Goal: Navigation & Orientation: Find specific page/section

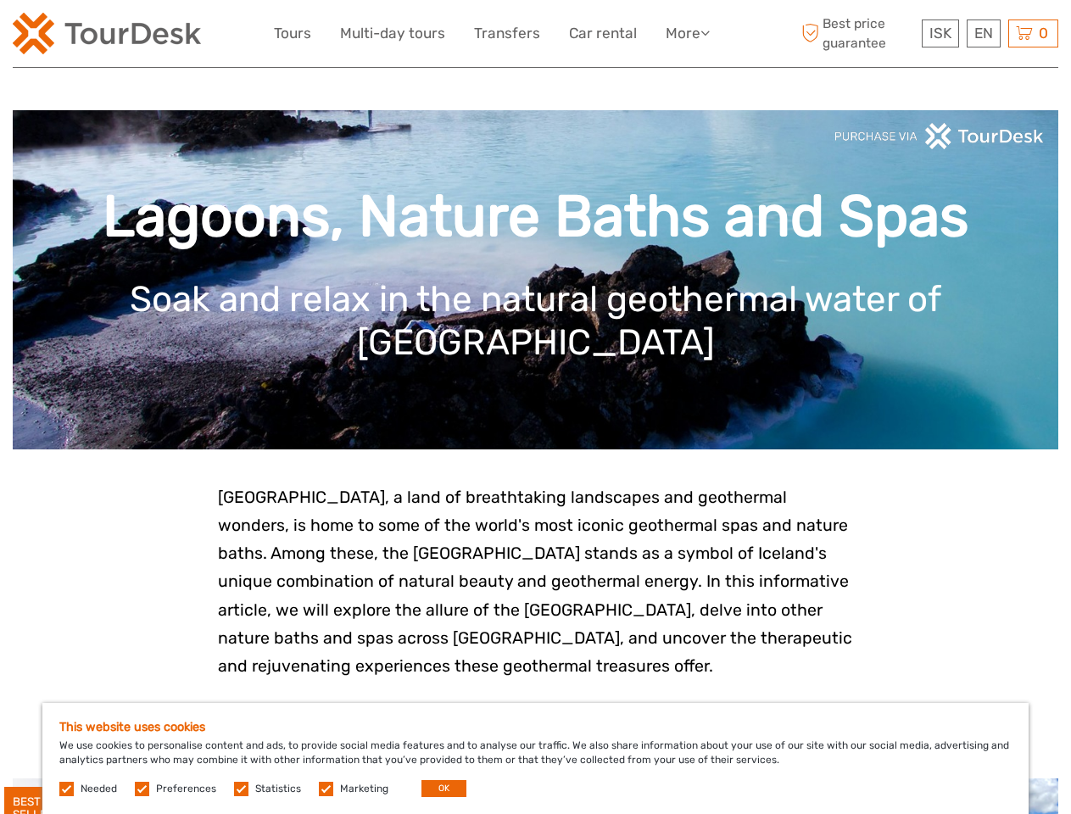
click at [686, 33] on link "More" at bounding box center [687, 33] width 44 height 25
click at [706, 32] on icon at bounding box center [704, 32] width 9 height 14
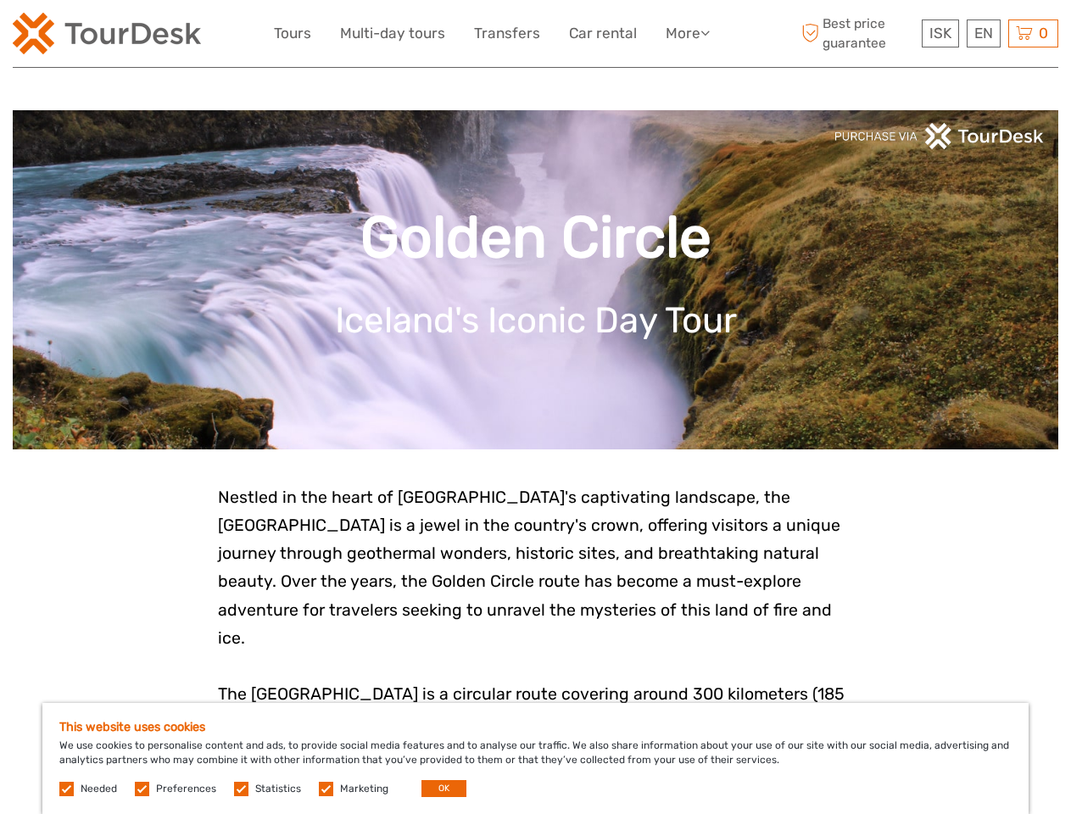
click at [686, 33] on link "More" at bounding box center [687, 33] width 44 height 25
click at [706, 32] on icon at bounding box center [704, 32] width 9 height 14
click at [939, 33] on span "ISK" at bounding box center [940, 33] width 22 height 17
click at [982, 33] on div "EN English Español Deutsch" at bounding box center [983, 33] width 34 height 28
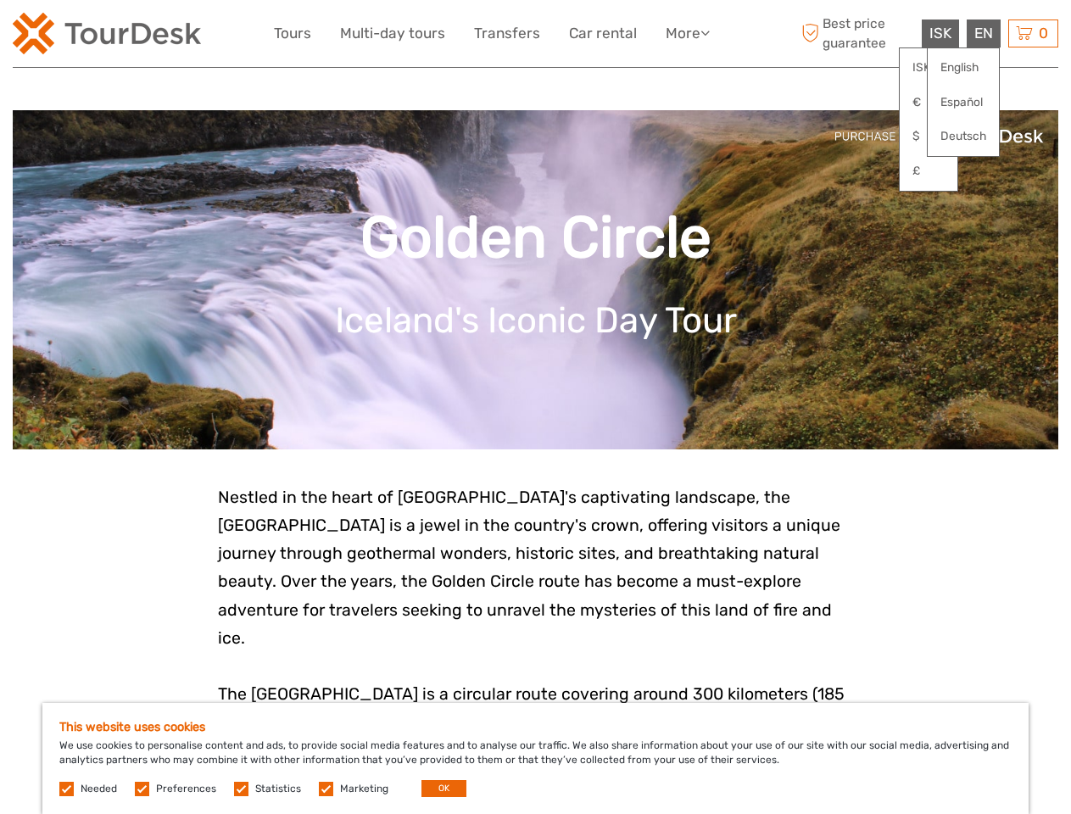
click at [1032, 33] on div "0 Items Total 0 ISK Checkout The shopping cart is empty." at bounding box center [1033, 33] width 50 height 28
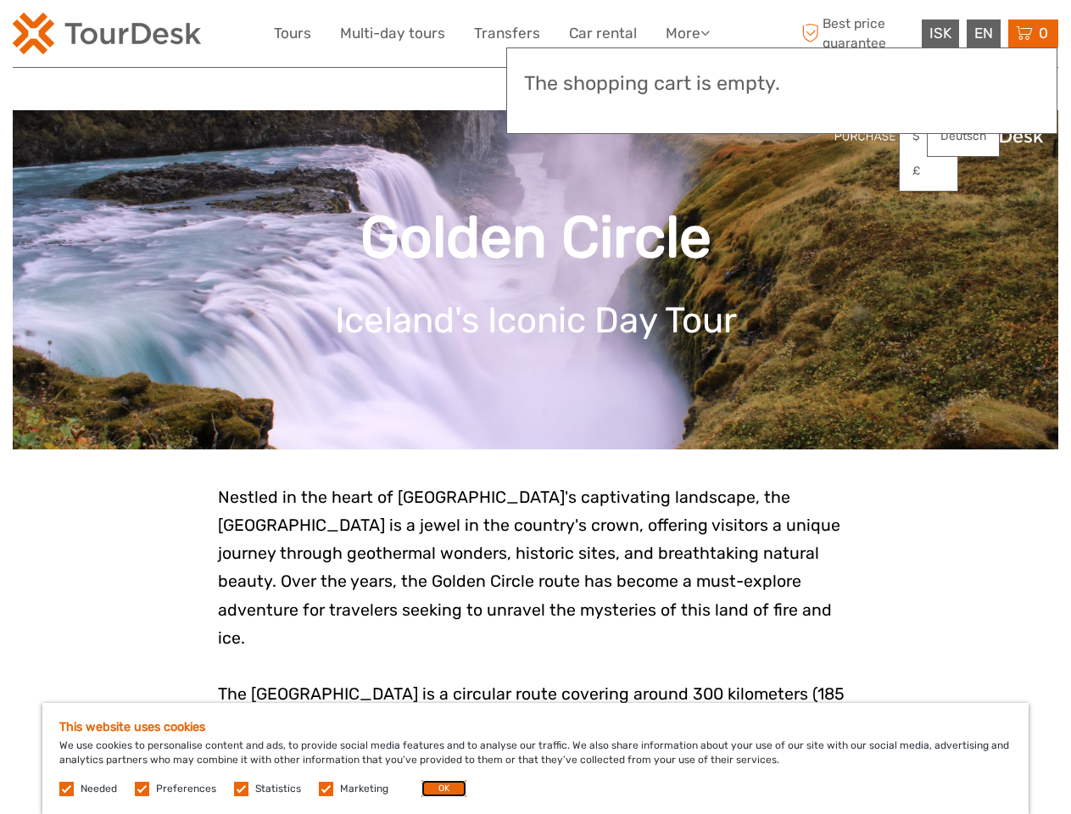
click at [437, 788] on button "OK" at bounding box center [443, 788] width 45 height 17
